Goal: Complete application form

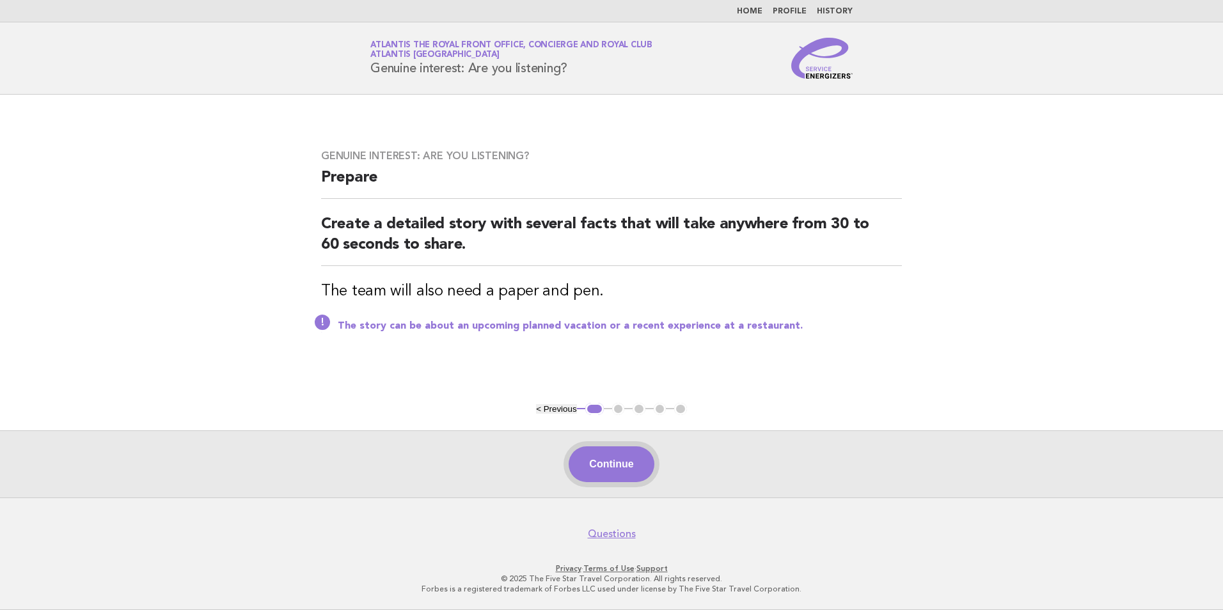
click at [603, 457] on button "Continue" at bounding box center [611, 465] width 85 height 36
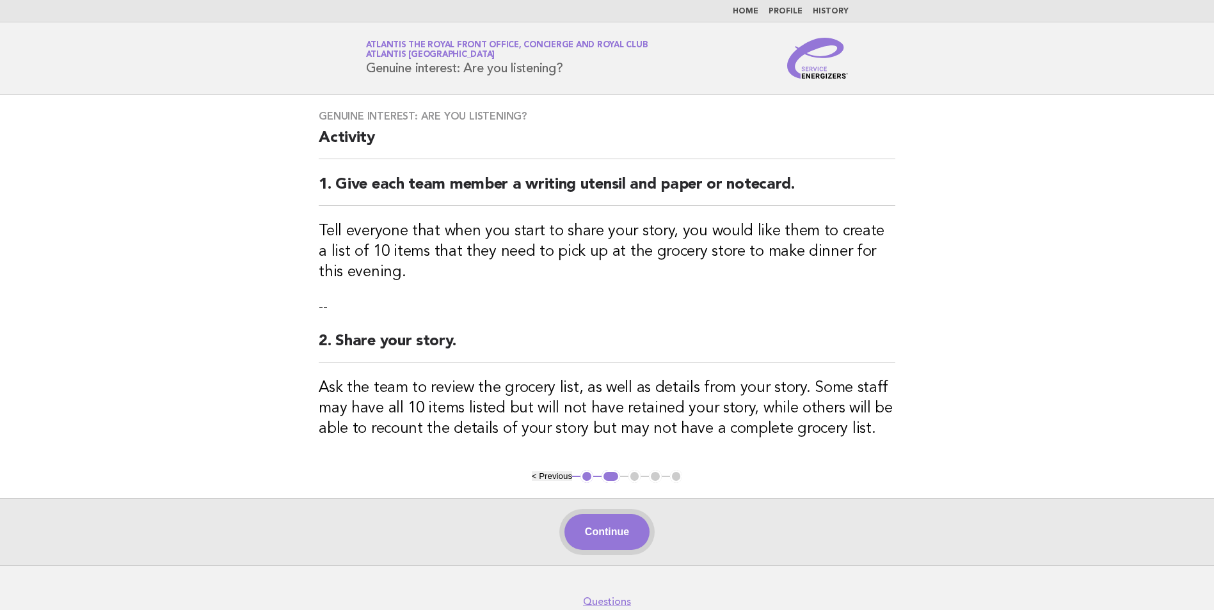
click at [619, 531] on button "Continue" at bounding box center [606, 532] width 85 height 36
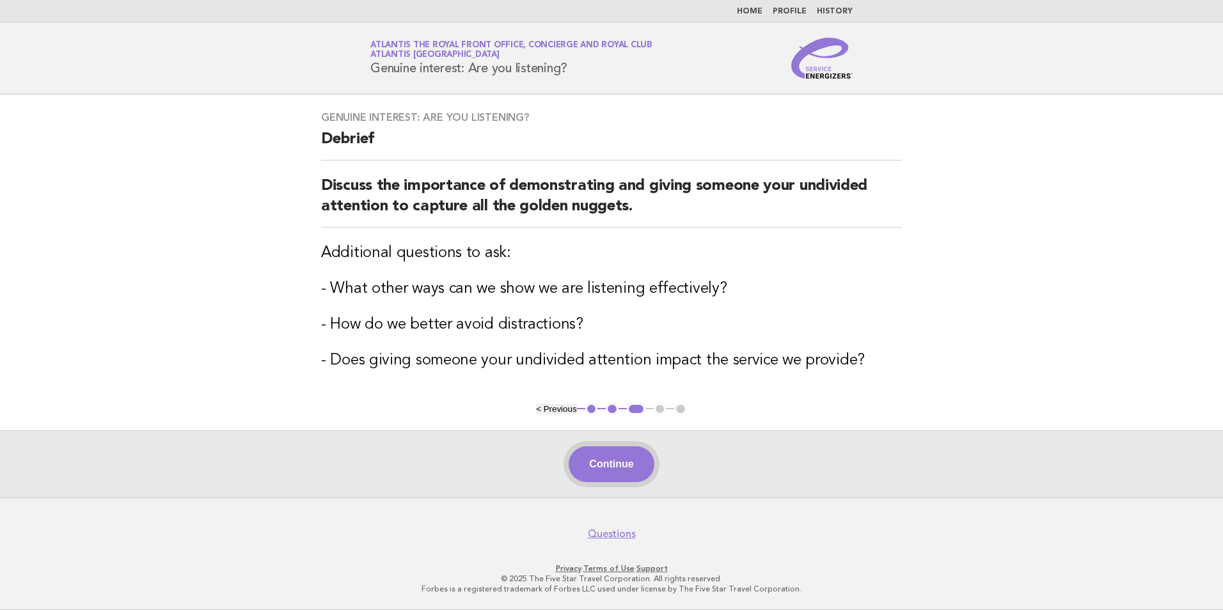
click at [601, 461] on button "Continue" at bounding box center [611, 465] width 85 height 36
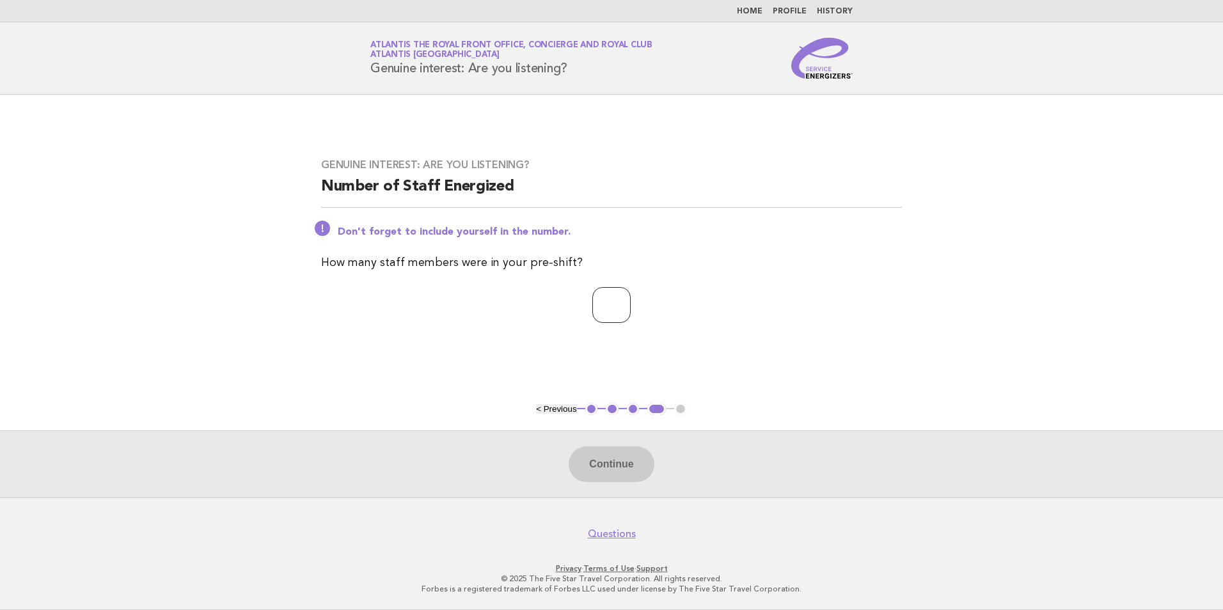
click at [612, 305] on input "number" at bounding box center [611, 305] width 38 height 36
type input "*"
click at [627, 473] on button "Continue" at bounding box center [611, 465] width 85 height 36
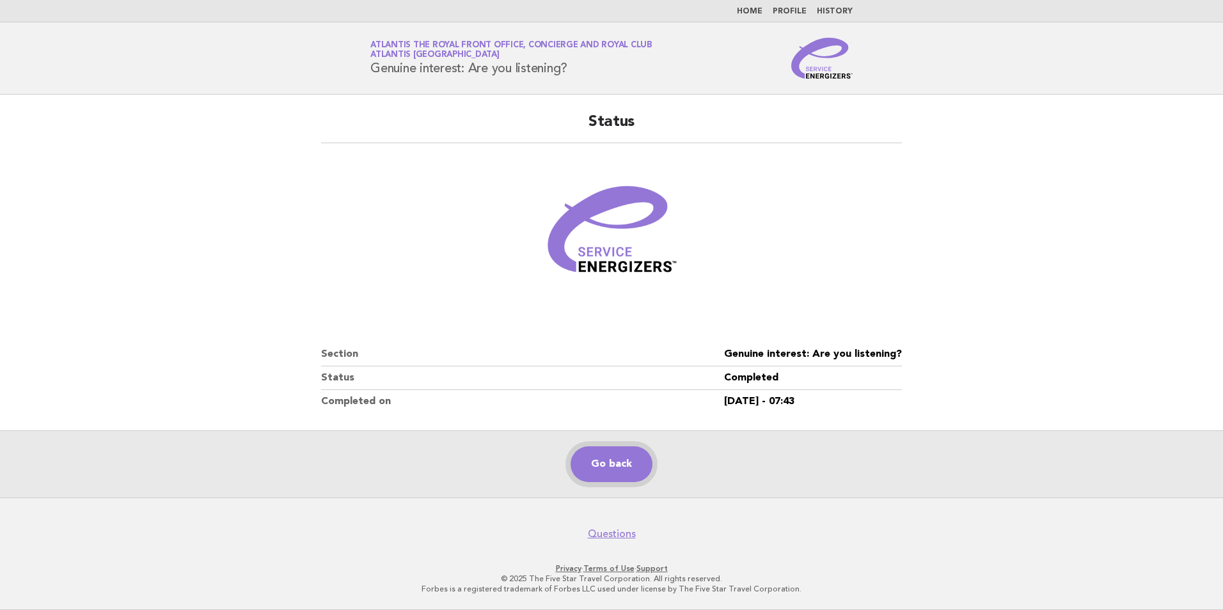
click at [633, 473] on link "Go back" at bounding box center [612, 465] width 82 height 36
